Goal: Information Seeking & Learning: Learn about a topic

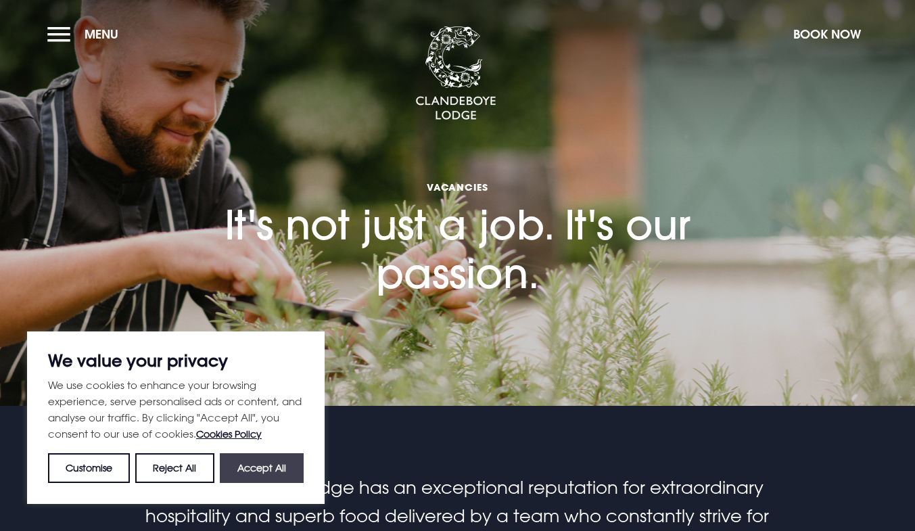
click at [264, 464] on button "Accept All" at bounding box center [262, 468] width 84 height 30
checkbox input "true"
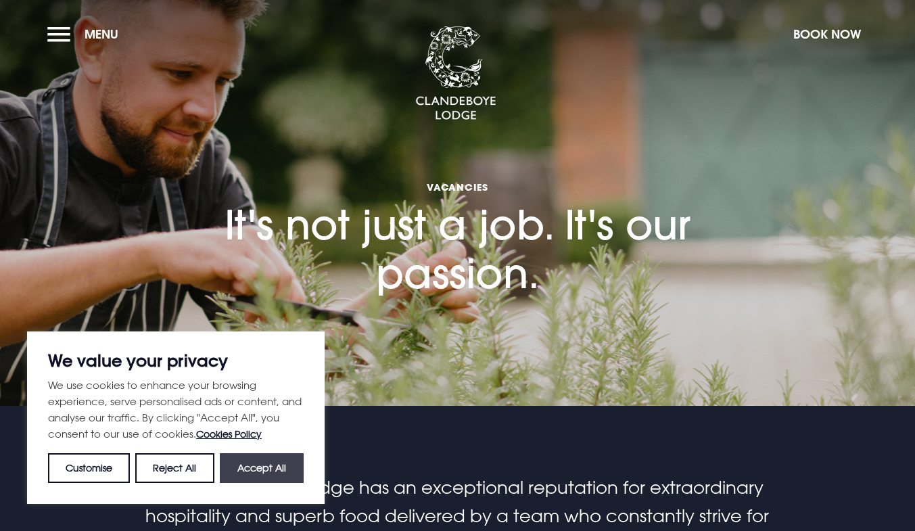
checkbox input "true"
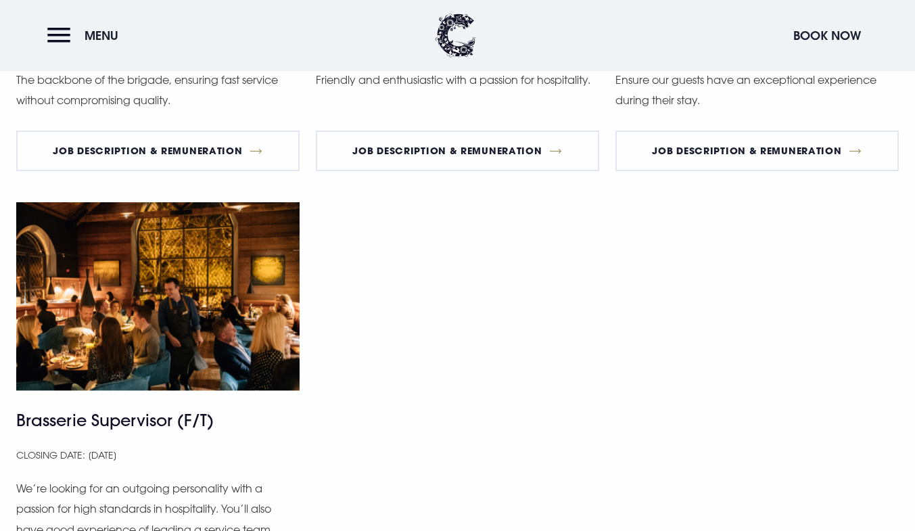
scroll to position [1082, 0]
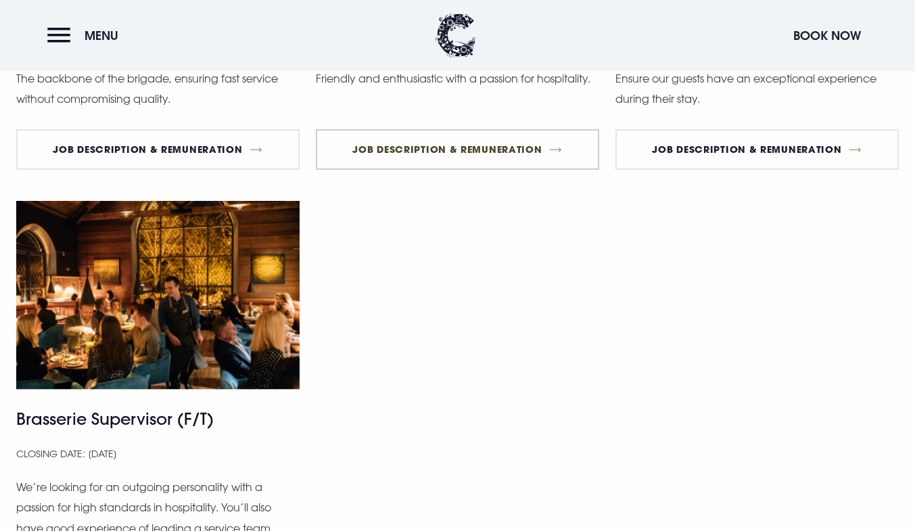
click at [444, 145] on link "Job Description & Remuneration" at bounding box center [457, 149] width 283 height 41
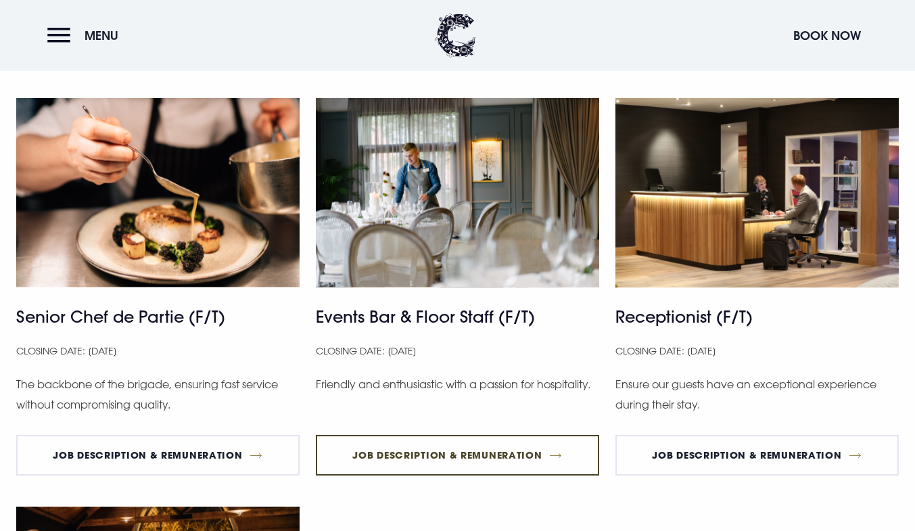
scroll to position [744, 0]
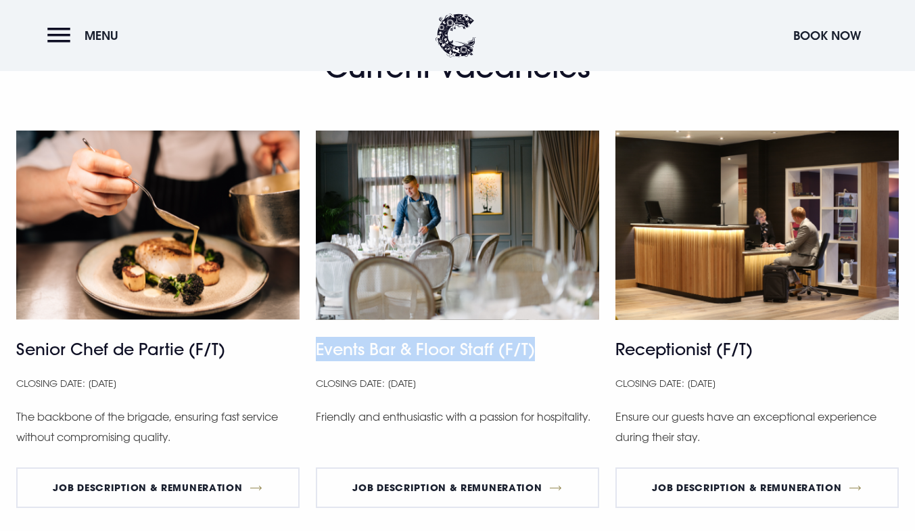
drag, startPoint x: 317, startPoint y: 350, endPoint x: 534, endPoint y: 366, distance: 217.0
click at [534, 366] on div "Events Bar & Floor Staff (F/T) Closing Date: [DATE] Friendly and enthusiastic w…" at bounding box center [457, 325] width 283 height 388
copy h4 "Events Bar & Floor Staff (F/T)"
